Goal: Find specific page/section: Find specific page/section

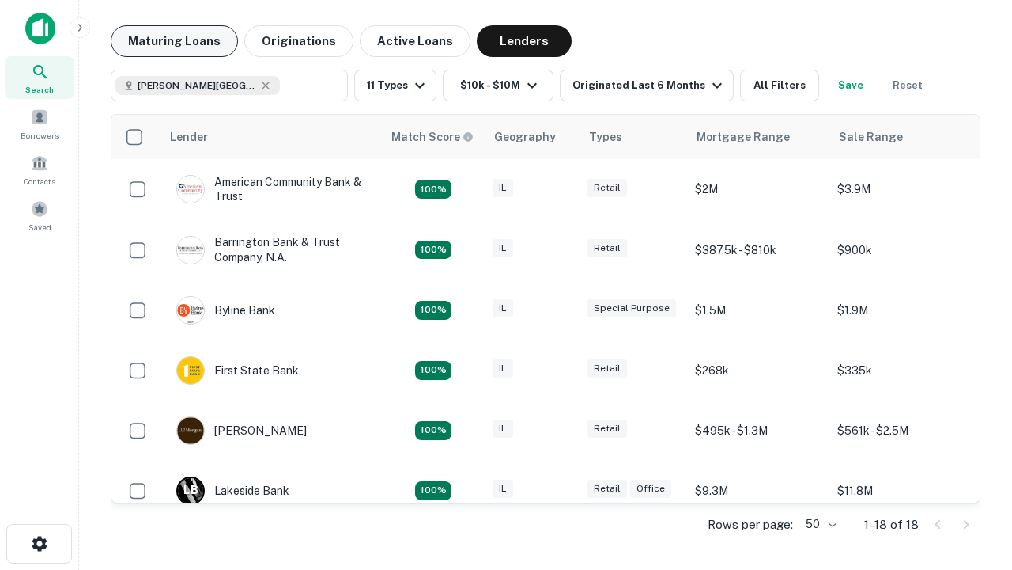
click at [174, 41] on button "Maturing Loans" at bounding box center [174, 41] width 127 height 32
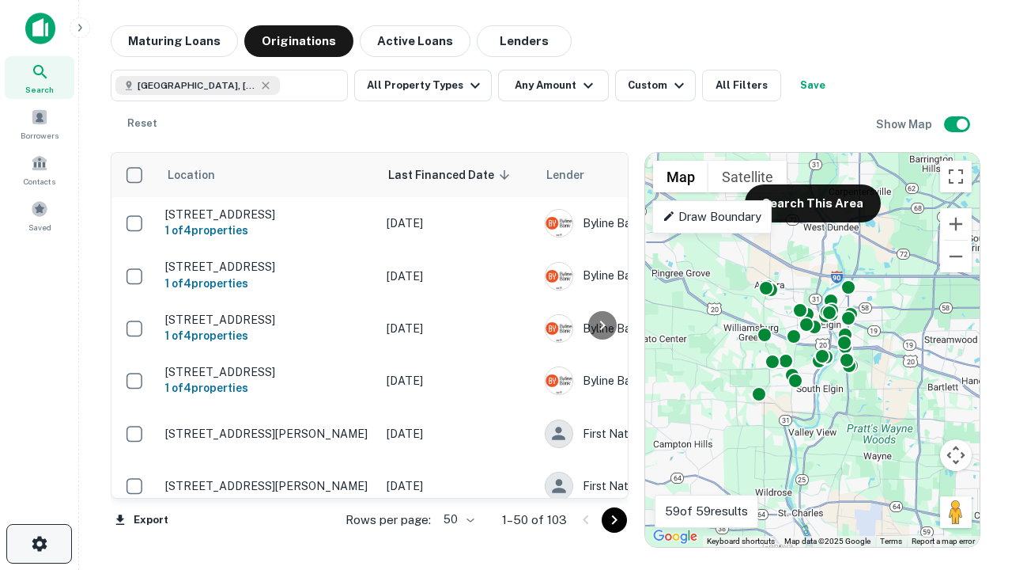
click at [39, 543] on icon "button" at bounding box center [39, 543] width 19 height 19
